Goal: Task Accomplishment & Management: Use online tool/utility

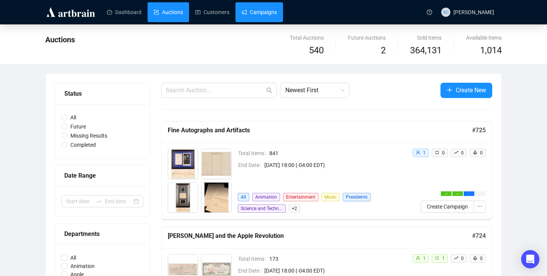
click at [271, 14] on link "Campaigns" at bounding box center [259, 12] width 35 height 20
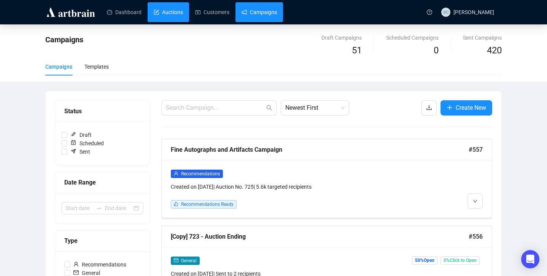
click at [175, 11] on link "Auctions" at bounding box center [168, 12] width 29 height 20
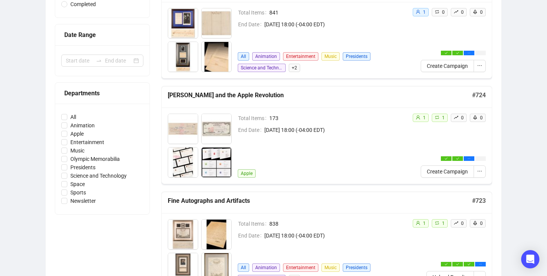
scroll to position [184, 0]
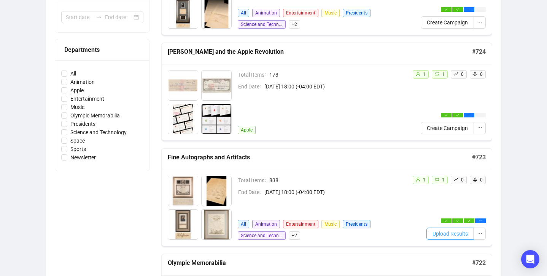
click at [463, 231] on span "Upload Results" at bounding box center [450, 233] width 35 height 8
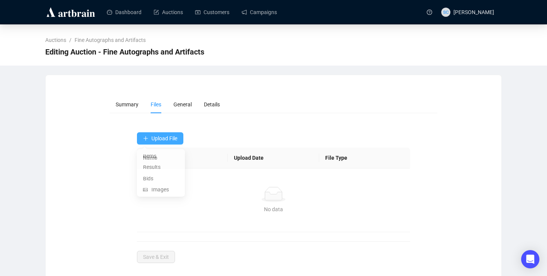
click at [179, 135] on button "Upload File" at bounding box center [160, 138] width 46 height 12
click at [157, 171] on span "Results" at bounding box center [161, 168] width 36 height 8
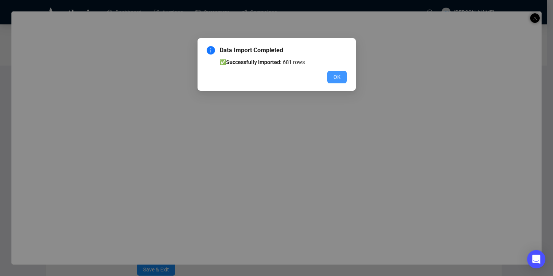
click at [331, 75] on button "OK" at bounding box center [336, 77] width 19 height 12
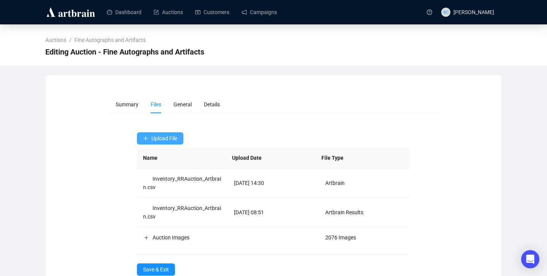
click at [168, 138] on span "Upload File" at bounding box center [165, 138] width 26 height 6
click at [155, 178] on span "Bids" at bounding box center [161, 181] width 36 height 8
